Goal: Task Accomplishment & Management: Manage account settings

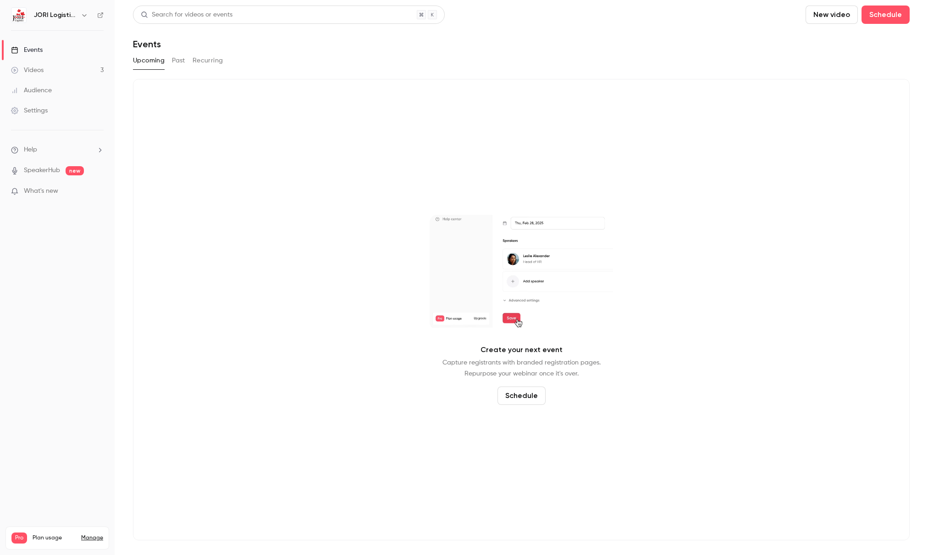
click at [91, 534] on link "Manage" at bounding box center [92, 537] width 22 height 7
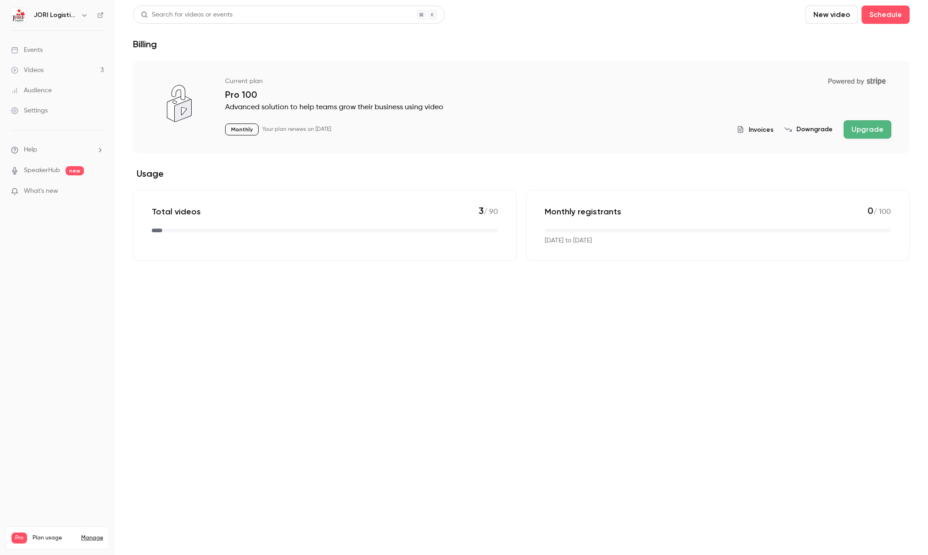
click at [766, 128] on span "Invoices" at bounding box center [761, 130] width 25 height 10
